Goal: Task Accomplishment & Management: Manage account settings

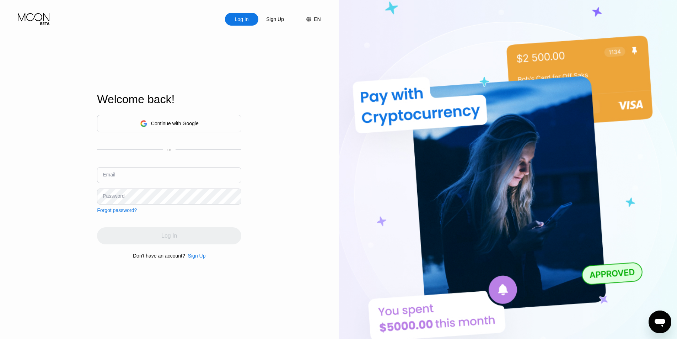
click at [169, 176] on input "text" at bounding box center [169, 175] width 144 height 16
type input "[EMAIL_ADDRESS][DOMAIN_NAME]"
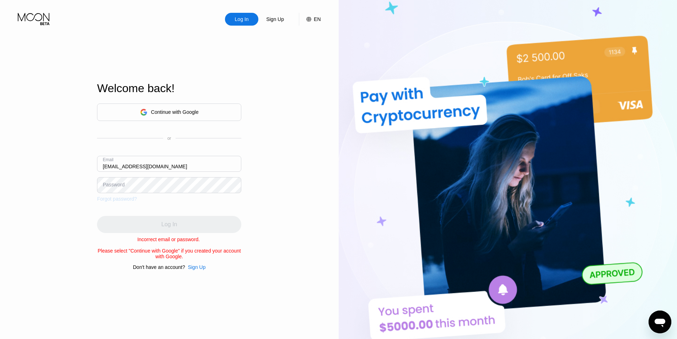
click at [113, 196] on div "Forgot password?" at bounding box center [117, 199] width 40 height 6
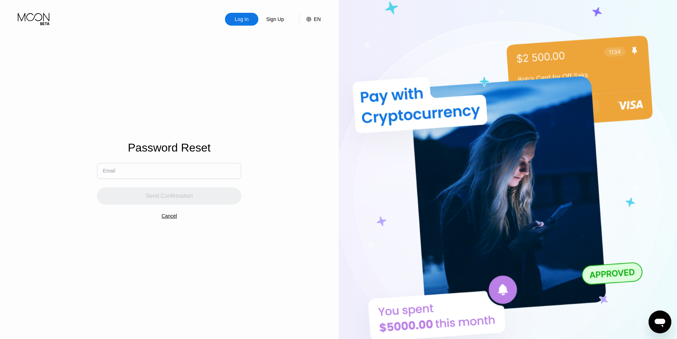
click at [160, 170] on input "text" at bounding box center [169, 171] width 144 height 16
type input "[EMAIL_ADDRESS][DOMAIN_NAME]"
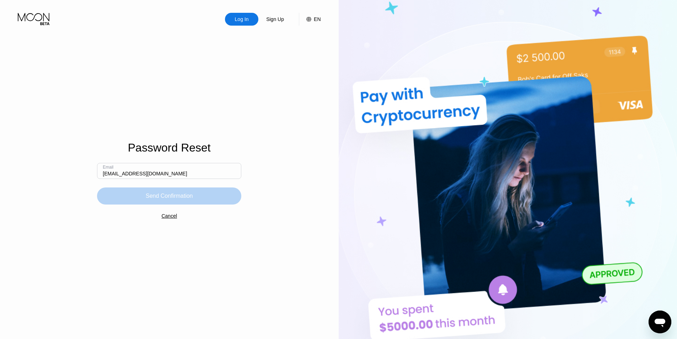
click at [172, 200] on div "Send Confirmation" at bounding box center [169, 195] width 47 height 7
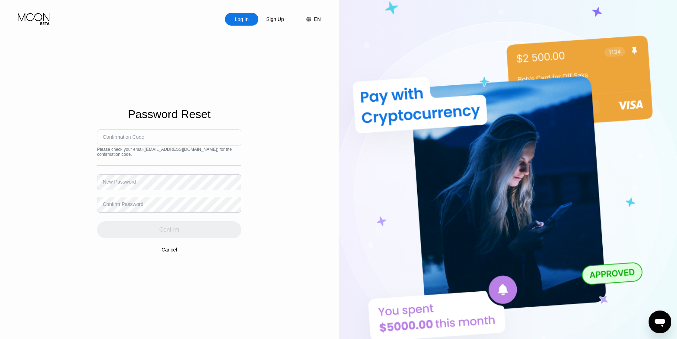
click at [160, 138] on input at bounding box center [169, 137] width 144 height 16
click at [149, 144] on input at bounding box center [169, 137] width 144 height 16
click at [278, 125] on div "Log In Sign Up EN Language Select an item Save Password Reset Confirmation Code…" at bounding box center [169, 186] width 339 height 373
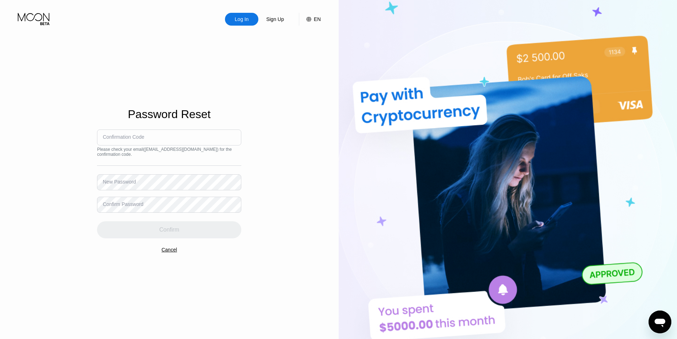
click at [174, 245] on div "Password Reset Confirmation Code Please check your email ( [EMAIL_ADDRESS][DOMA…" at bounding box center [169, 175] width 144 height 373
click at [172, 247] on div "Cancel" at bounding box center [169, 250] width 16 height 6
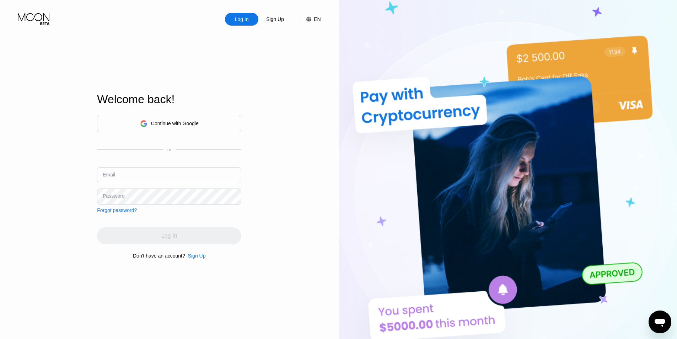
click at [149, 174] on input "text" at bounding box center [169, 175] width 144 height 16
type input "accsa"
